Goal: Navigation & Orientation: Find specific page/section

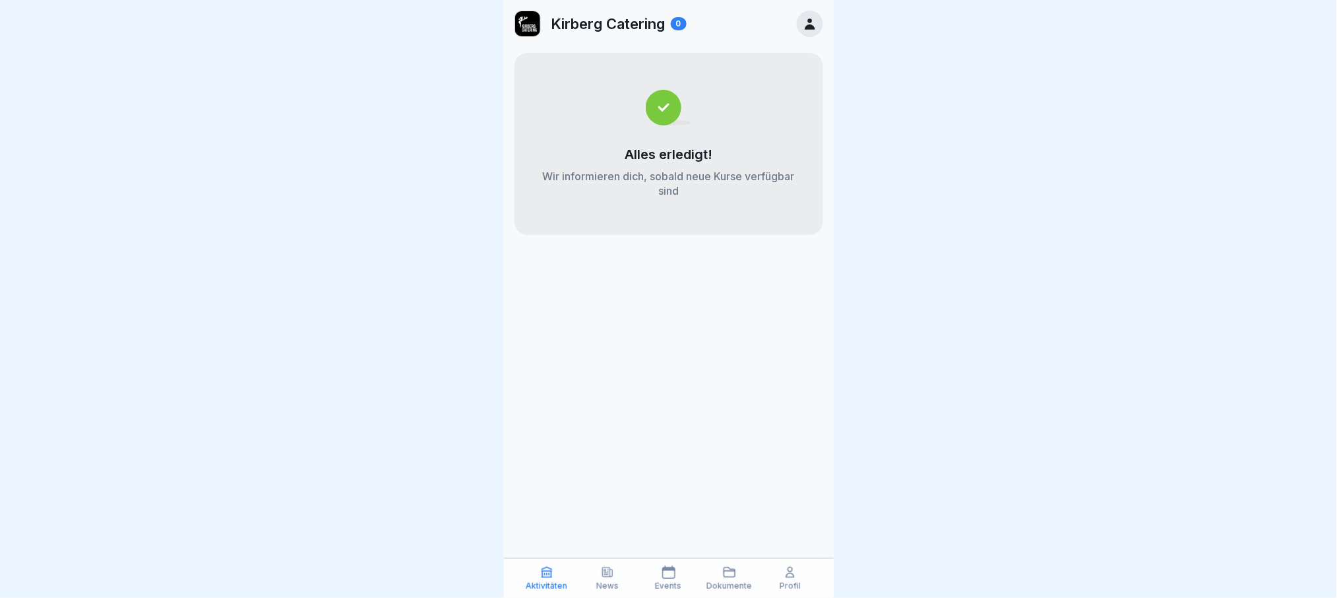
click at [540, 582] on p "Aktivitäten" at bounding box center [547, 585] width 42 height 9
click at [821, 34] on link at bounding box center [810, 24] width 26 height 26
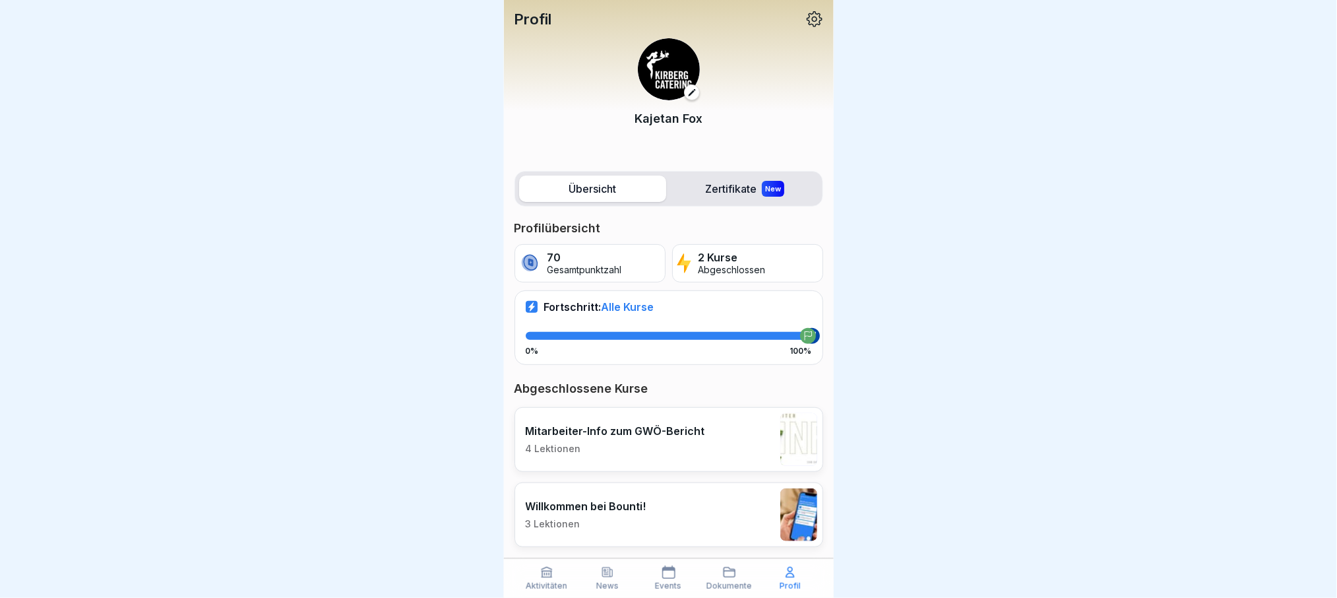
scroll to position [13, 0]
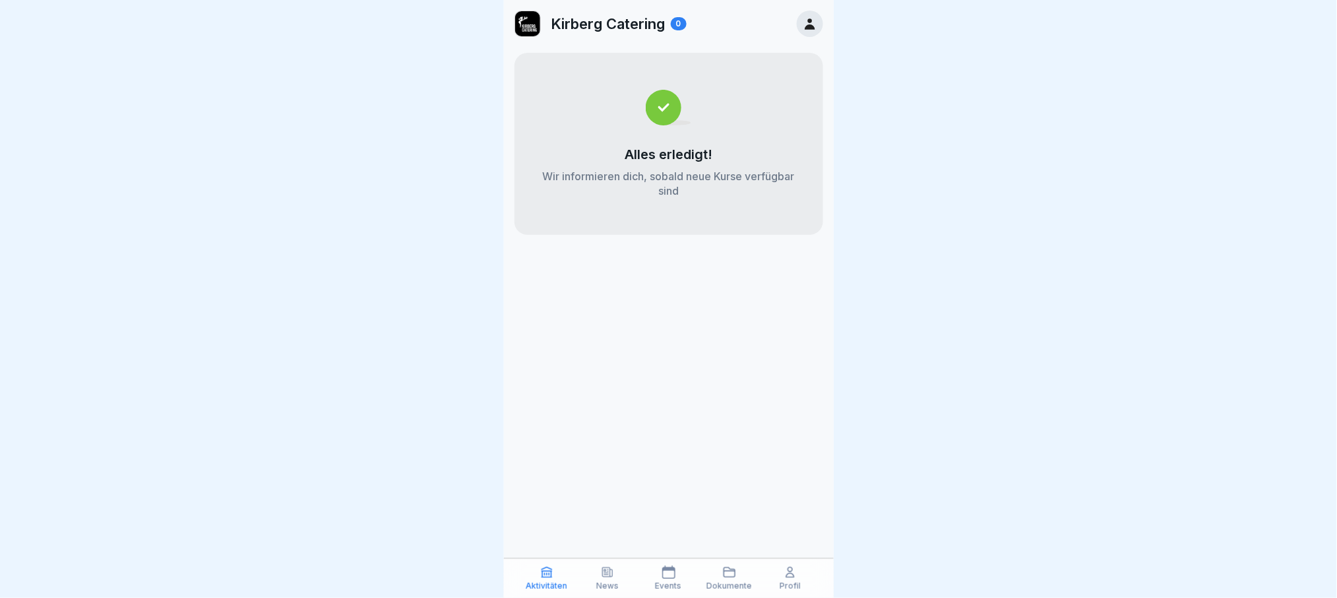
click at [800, 579] on div "Profil" at bounding box center [790, 577] width 54 height 25
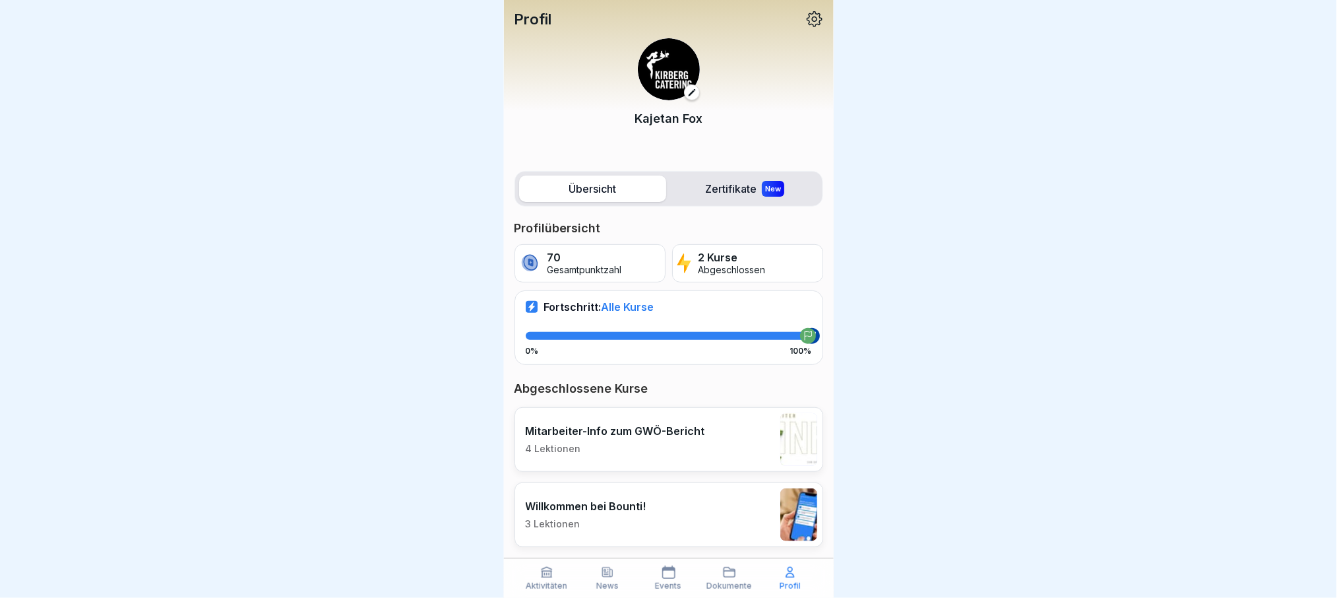
scroll to position [12, 0]
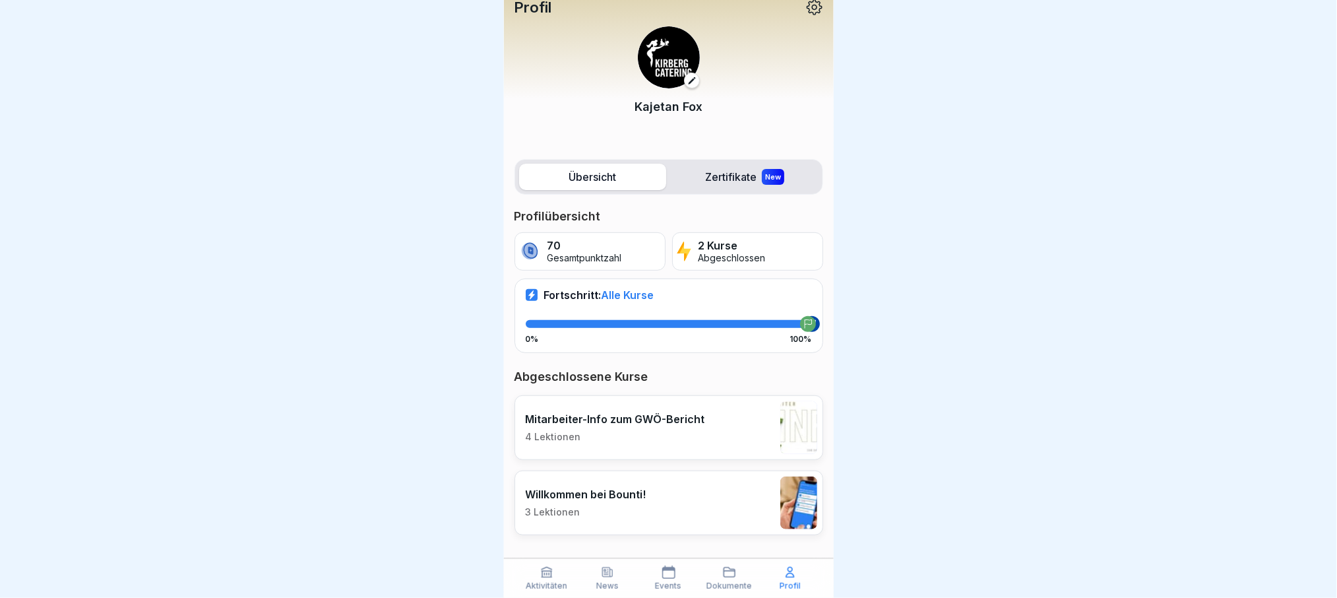
click at [806, 11] on icon at bounding box center [814, 7] width 17 height 17
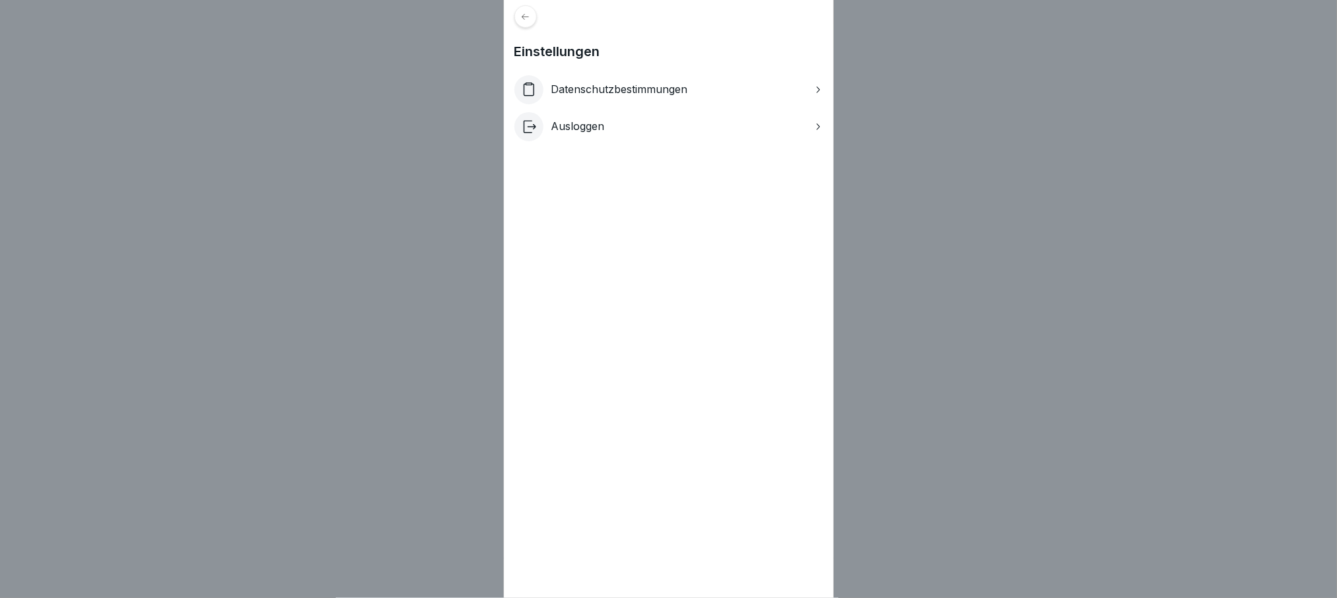
click at [716, 92] on div "Datenschutzbestimmungen" at bounding box center [669, 89] width 309 height 29
click at [542, 26] on div "Einstellungen Datenschutzbestimmungen Ausloggen" at bounding box center [669, 299] width 330 height 598
click at [534, 21] on div at bounding box center [526, 16] width 22 height 22
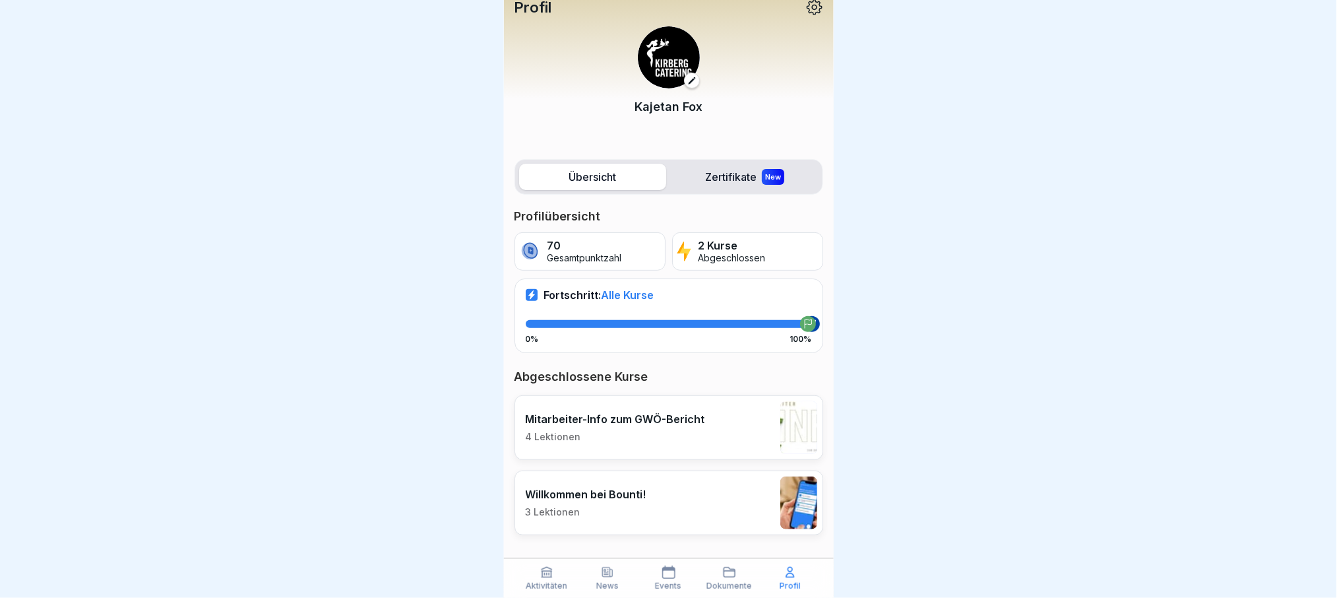
click at [806, 9] on icon at bounding box center [814, 7] width 17 height 17
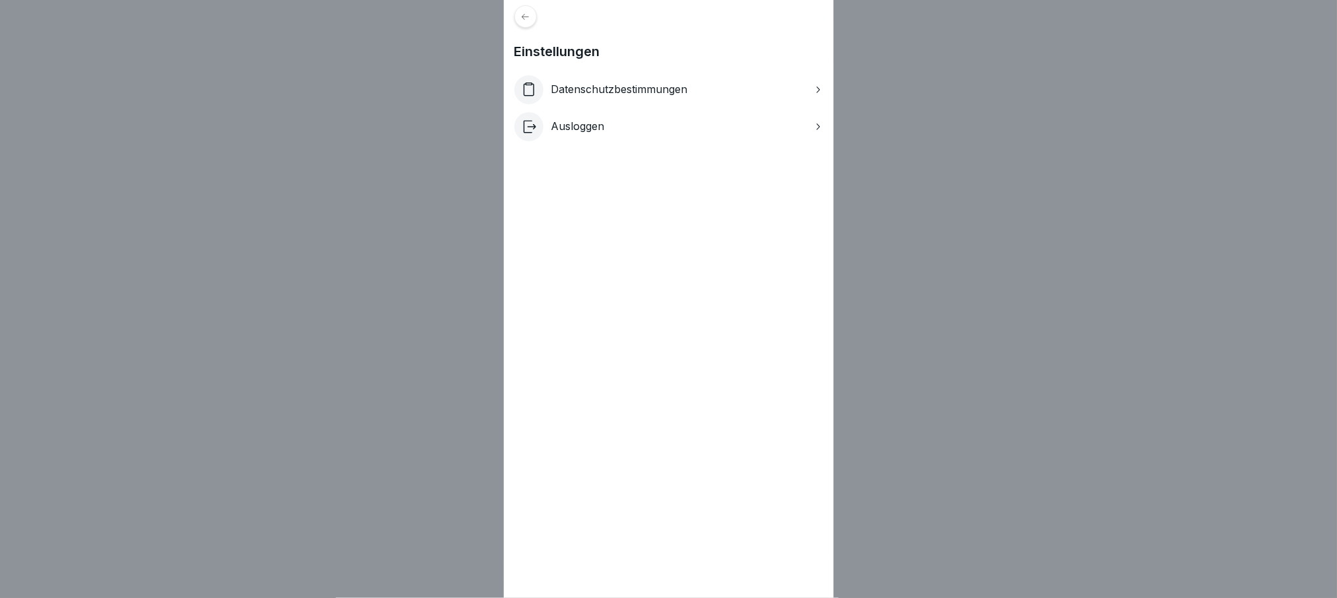
click at [532, 21] on div at bounding box center [526, 16] width 22 height 22
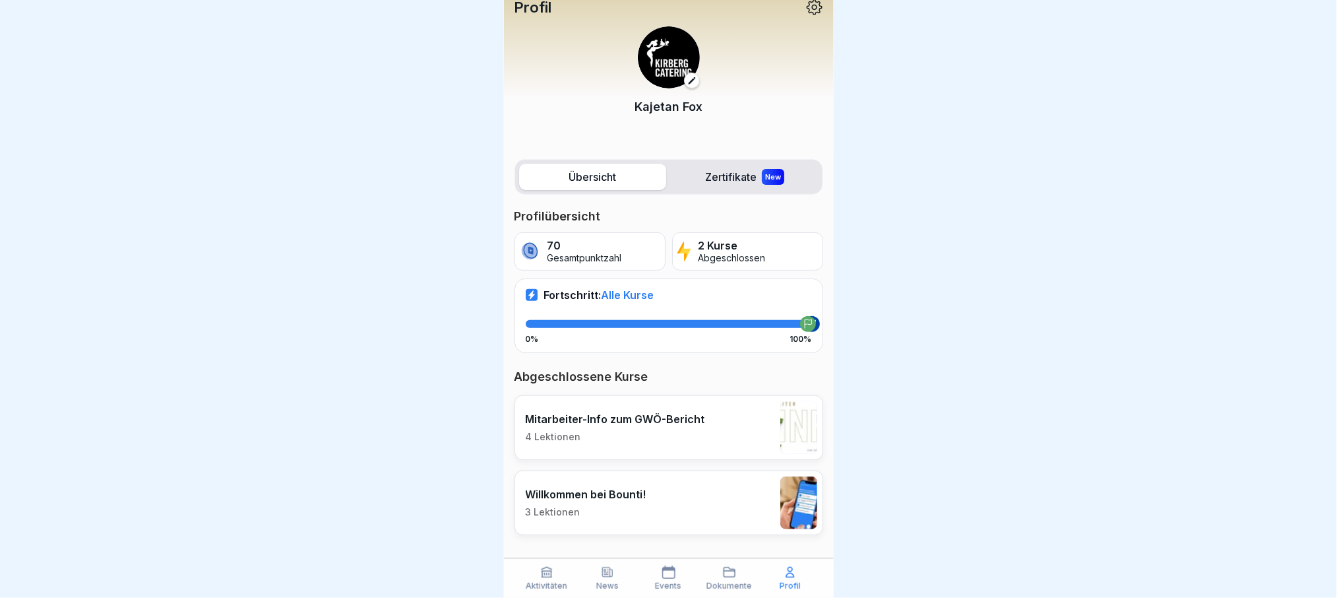
click at [689, 75] on button at bounding box center [692, 81] width 16 height 16
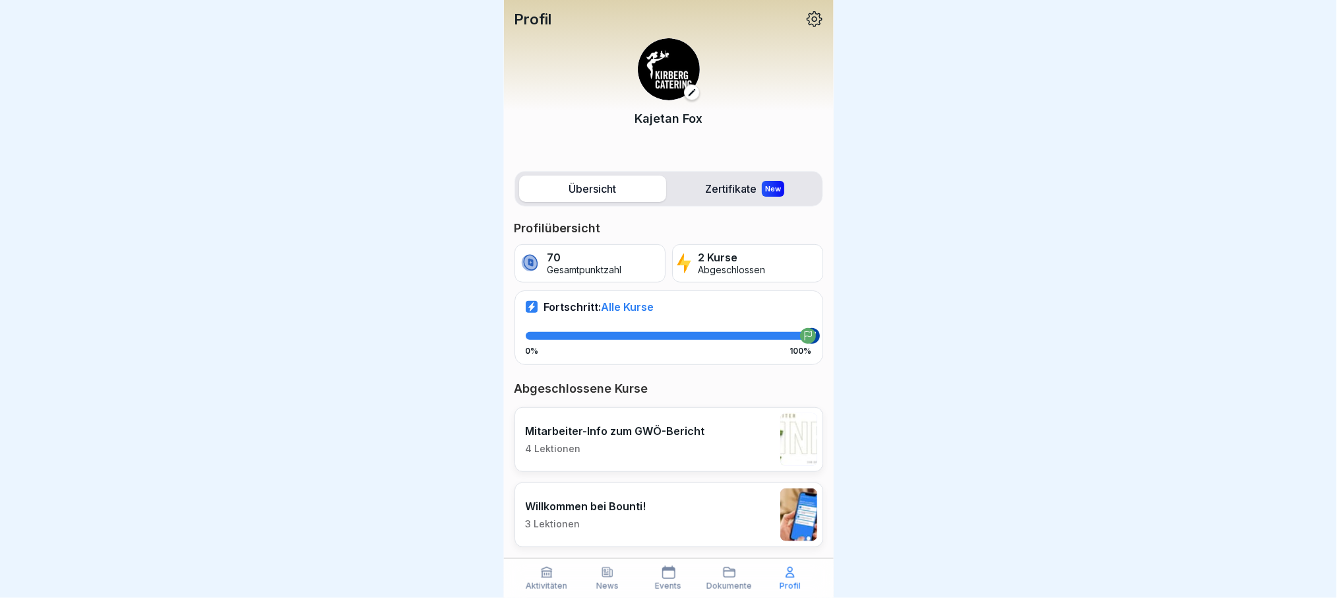
click at [730, 579] on icon at bounding box center [729, 571] width 13 height 13
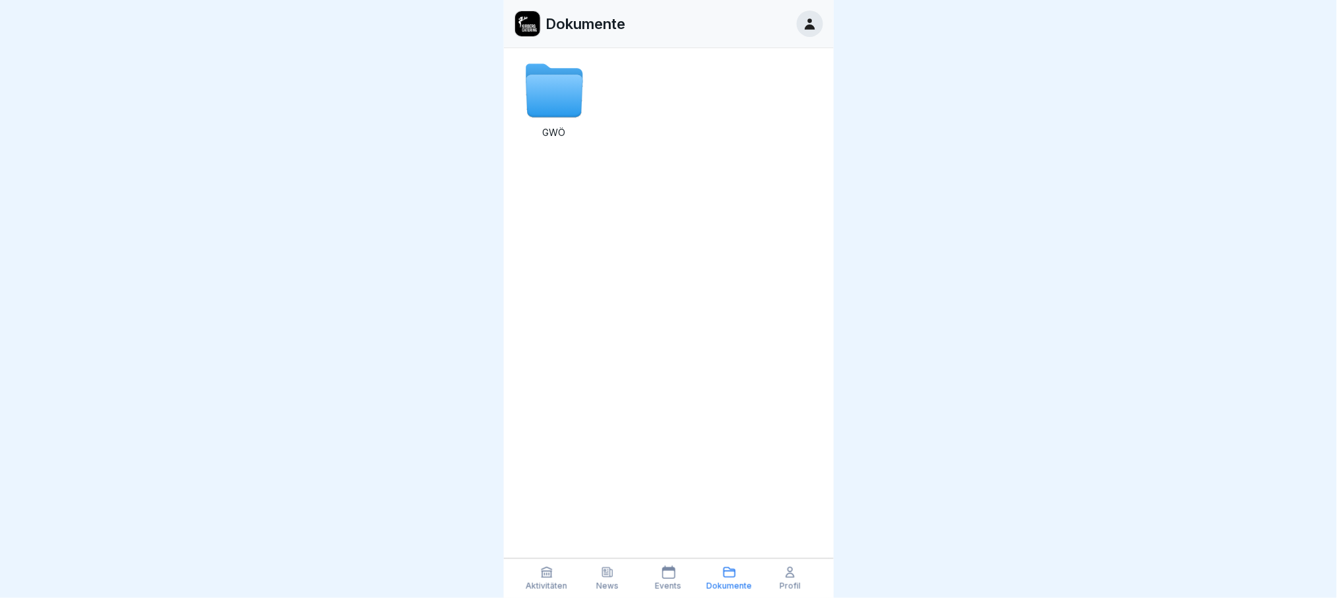
click at [670, 568] on icon at bounding box center [668, 571] width 13 height 13
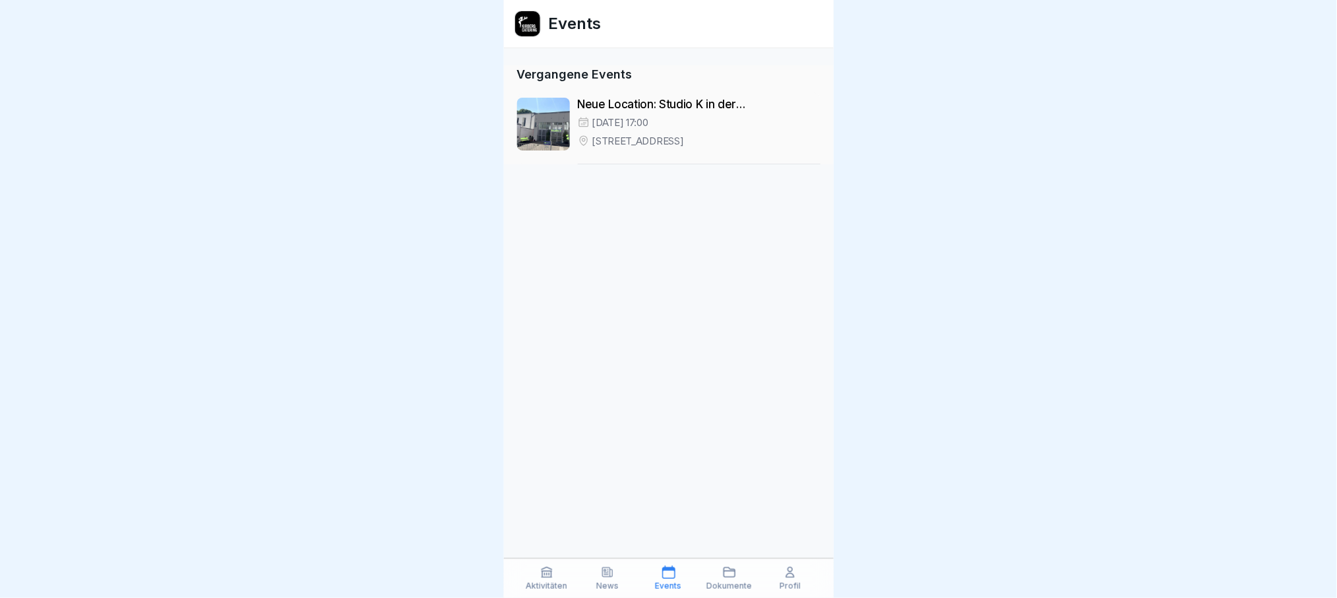
click at [604, 577] on icon at bounding box center [608, 571] width 10 height 9
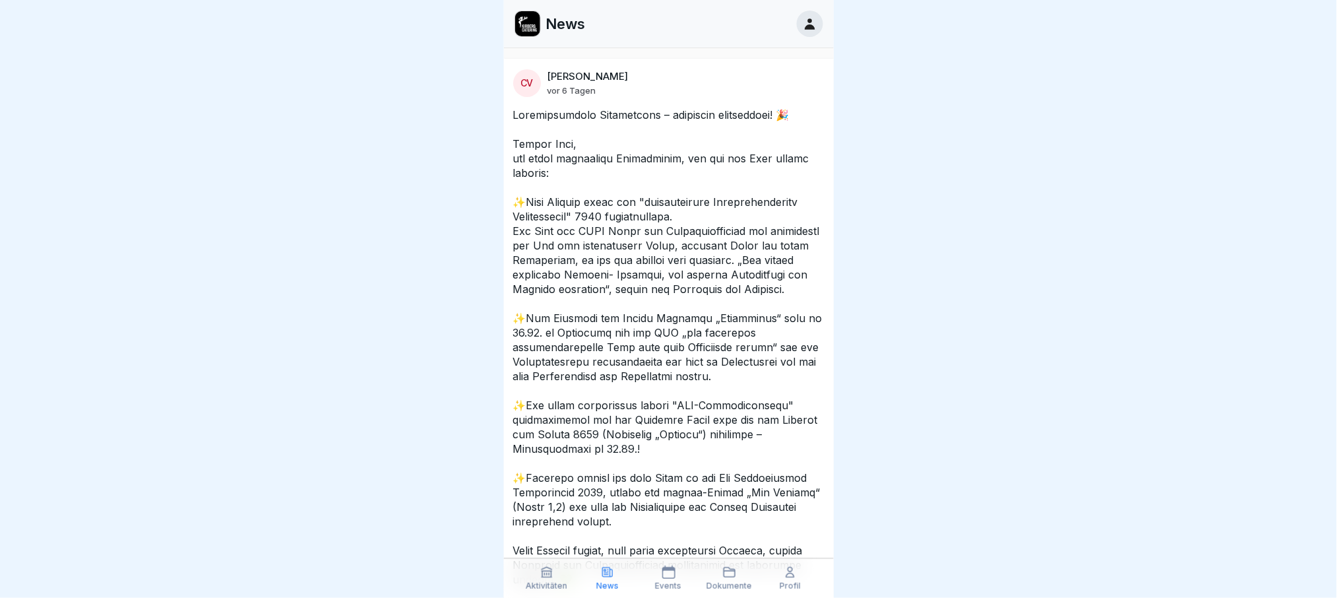
click at [541, 575] on icon at bounding box center [546, 571] width 13 height 13
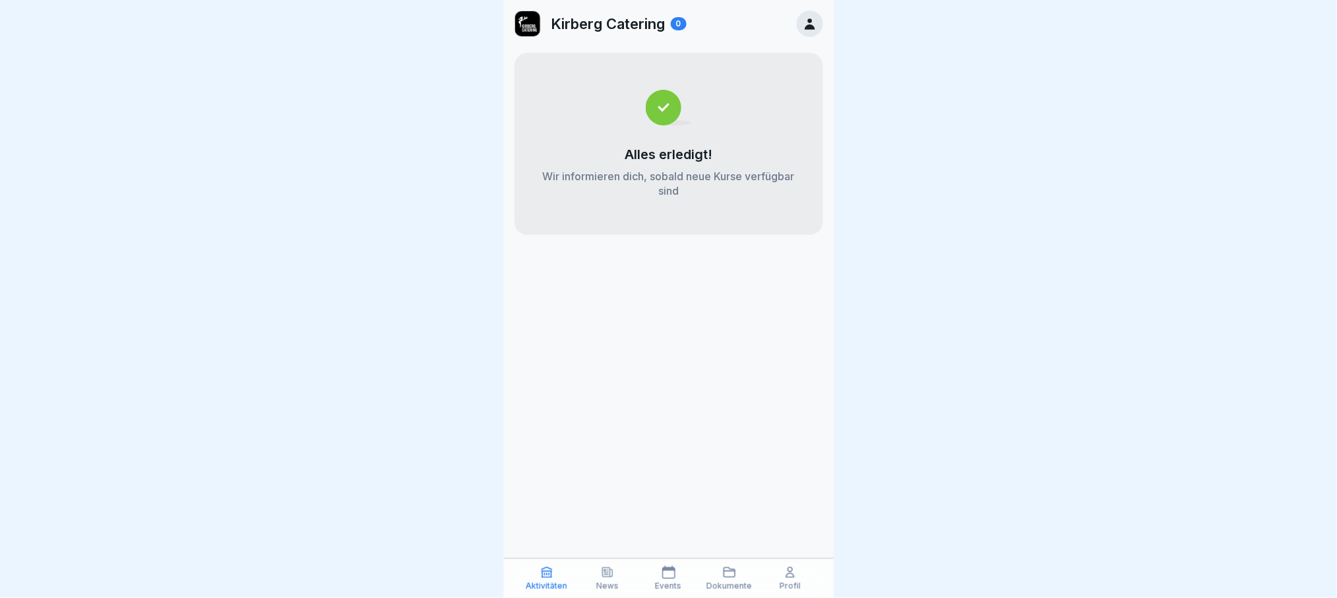
click at [794, 573] on icon at bounding box center [790, 571] width 13 height 13
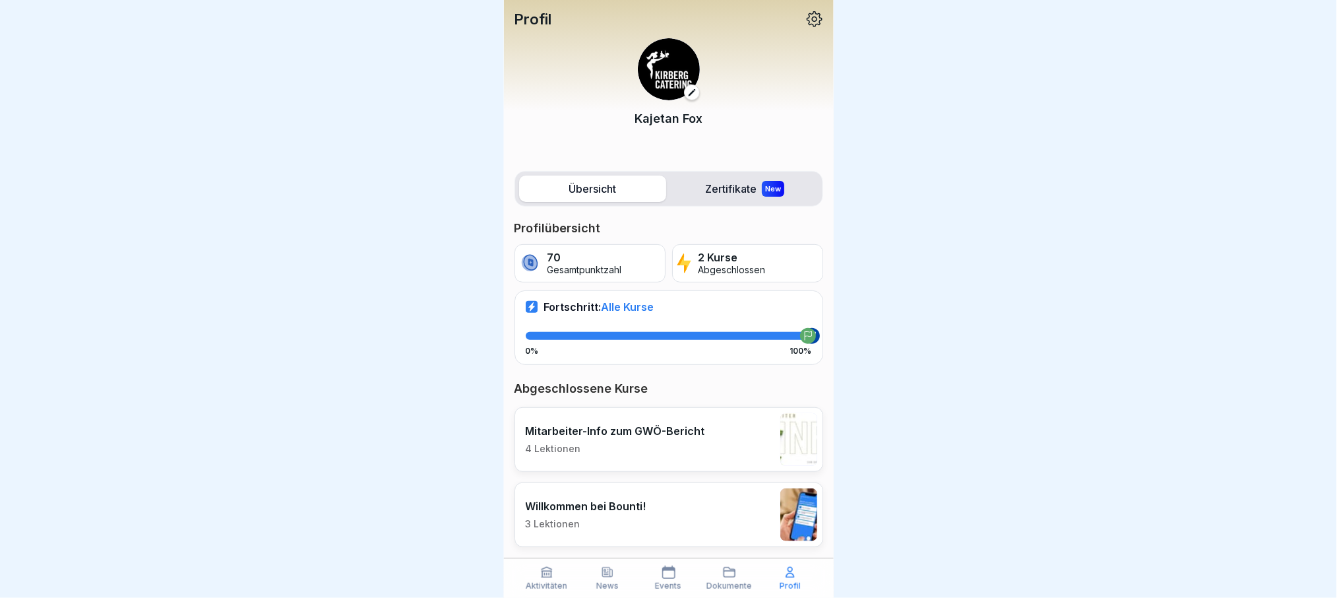
scroll to position [13, 0]
click at [903, 422] on div at bounding box center [668, 299] width 1337 height 598
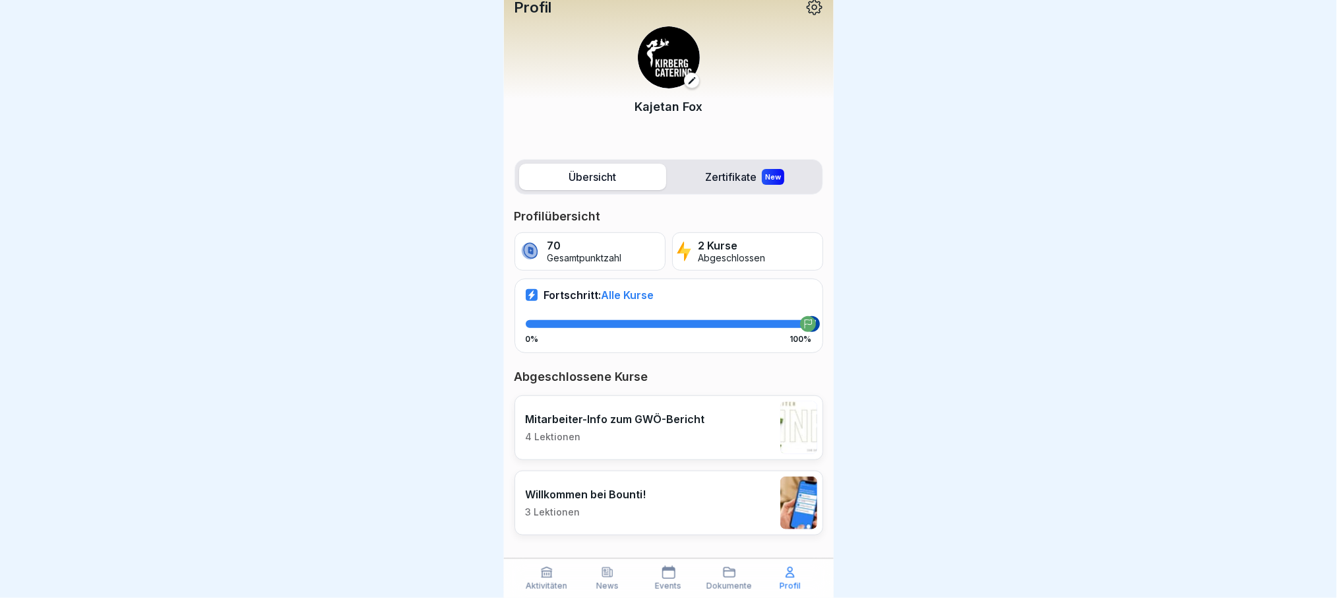
click at [807, 11] on icon at bounding box center [815, 7] width 16 height 16
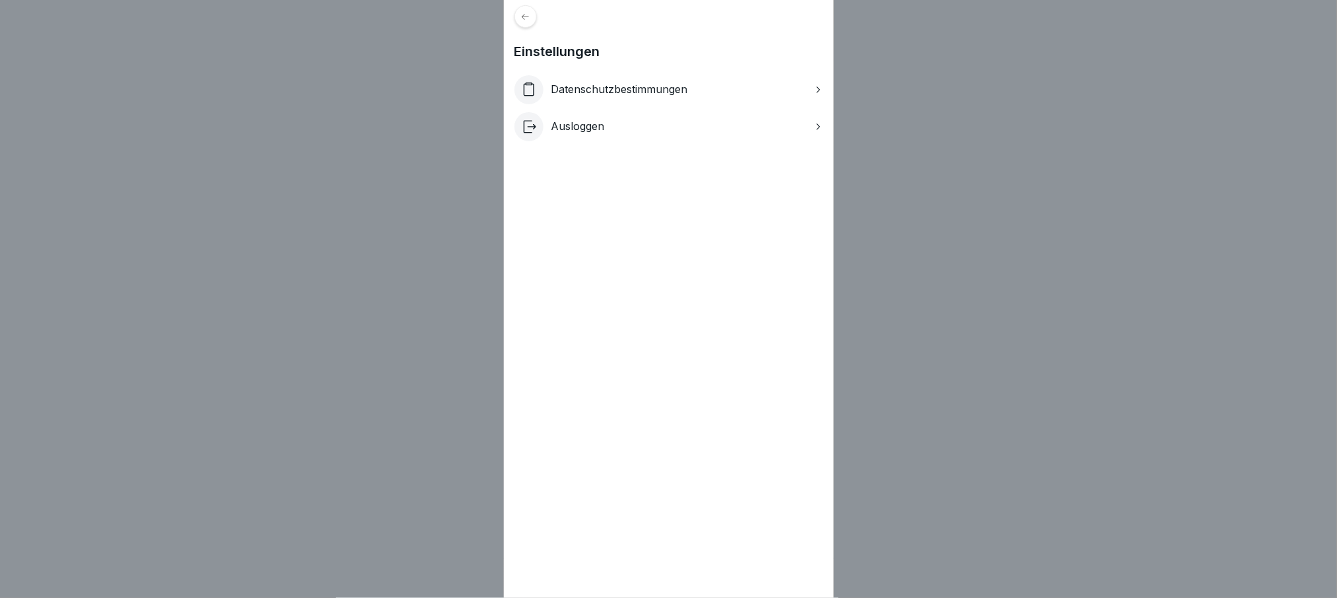
click at [530, 18] on icon at bounding box center [526, 17] width 10 height 10
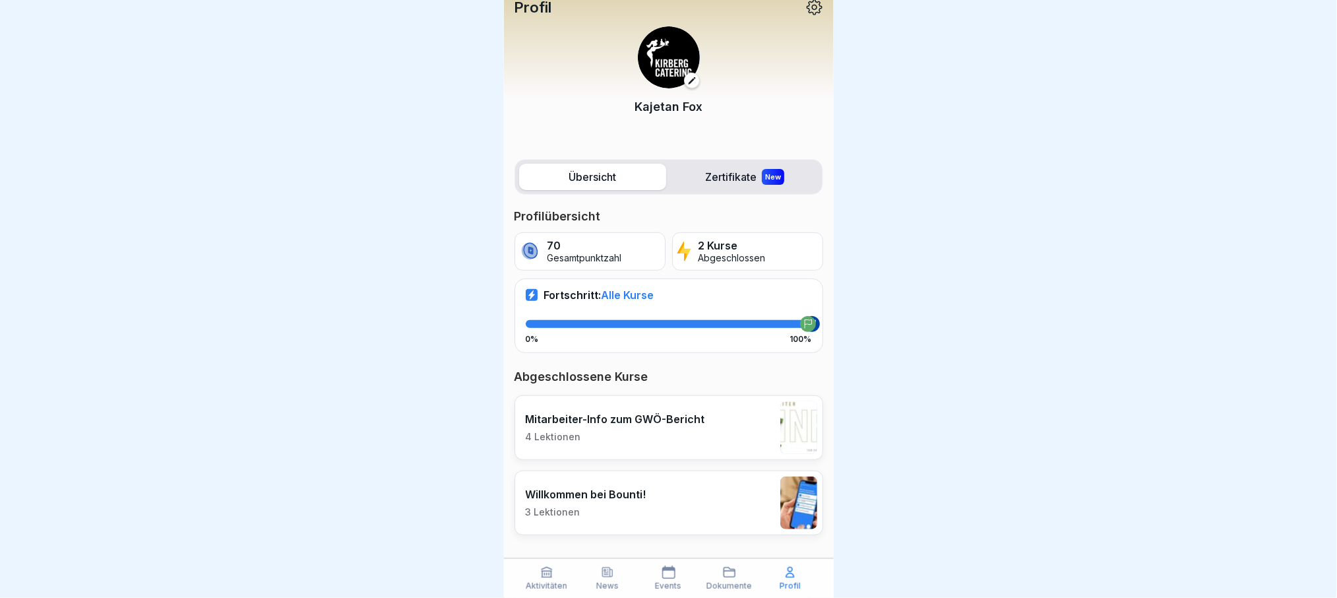
scroll to position [0, 0]
